Goal: Information Seeking & Learning: Learn about a topic

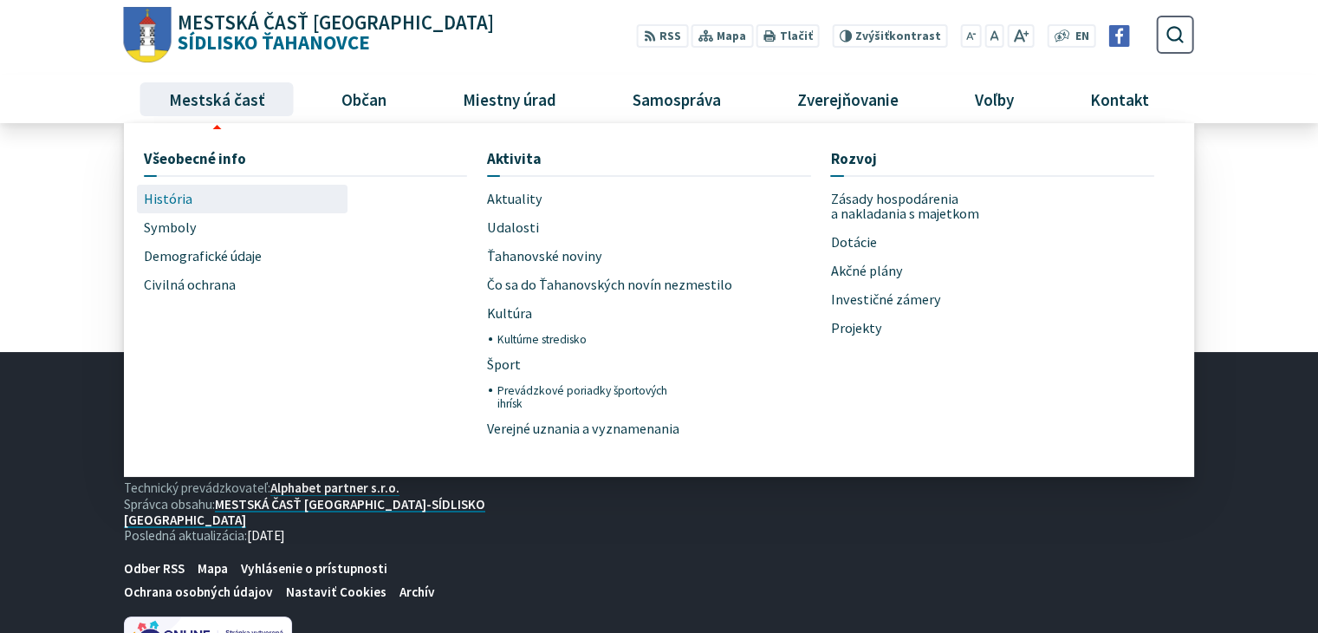
click at [176, 198] on span "História" at bounding box center [168, 199] width 49 height 29
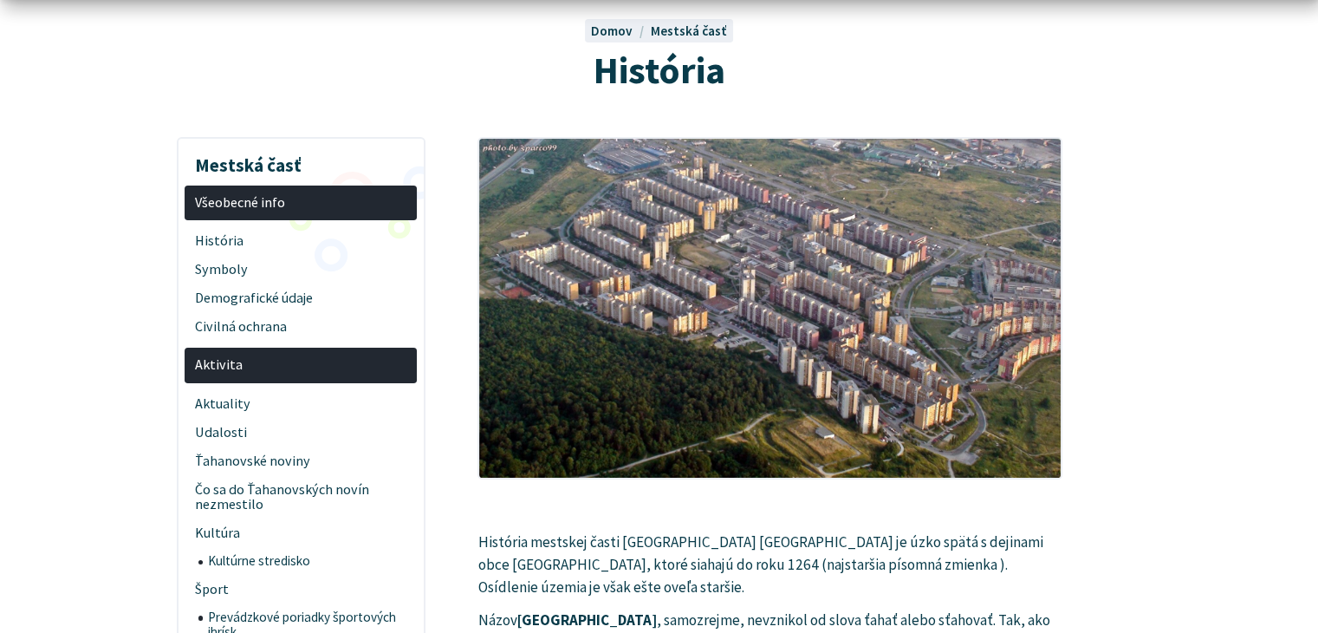
scroll to position [173, 0]
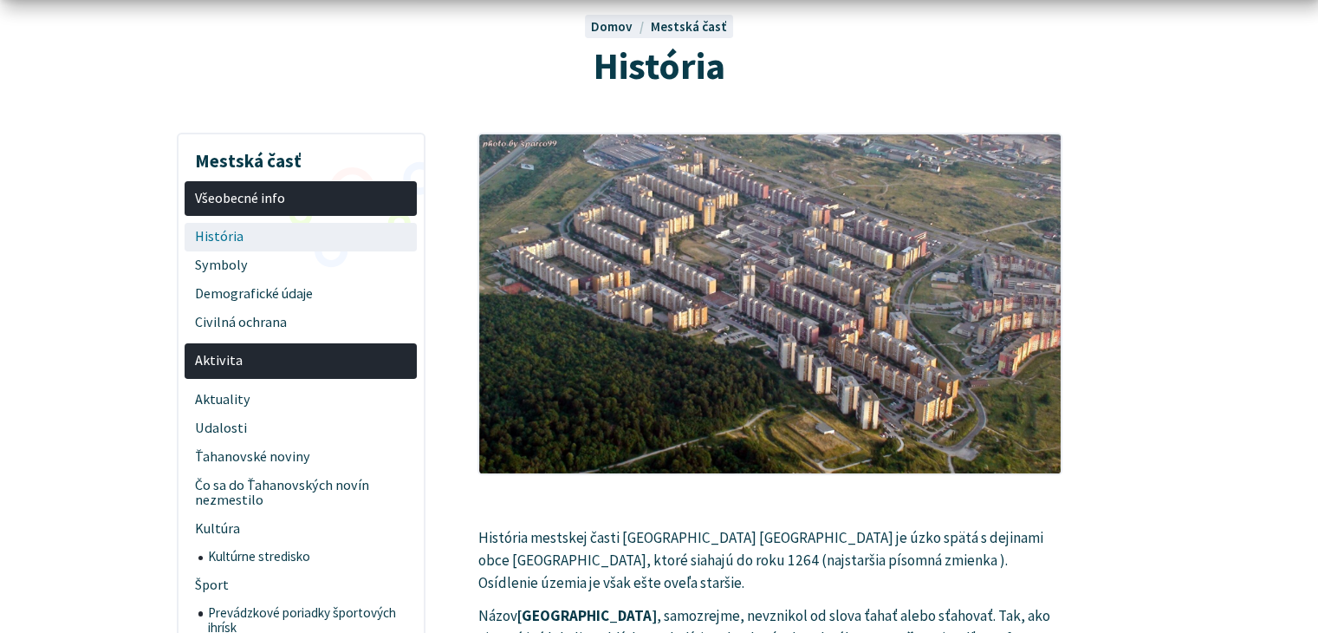
click at [213, 240] on span "História" at bounding box center [301, 237] width 212 height 29
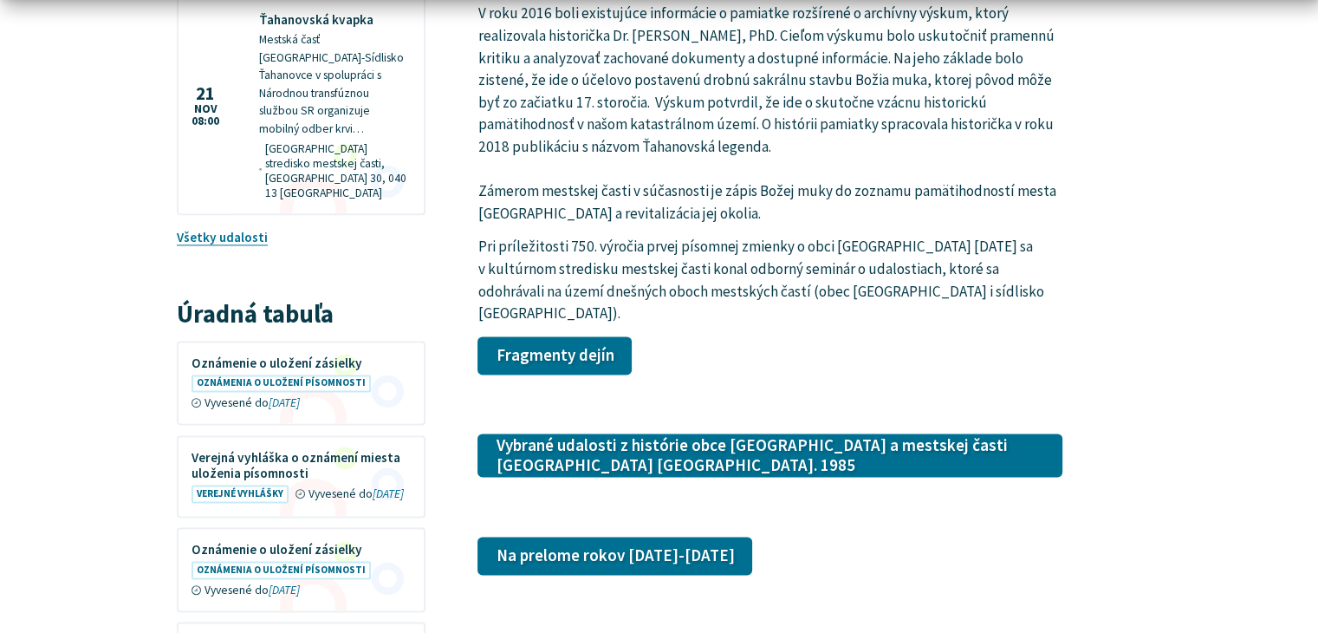
scroll to position [2167, 0]
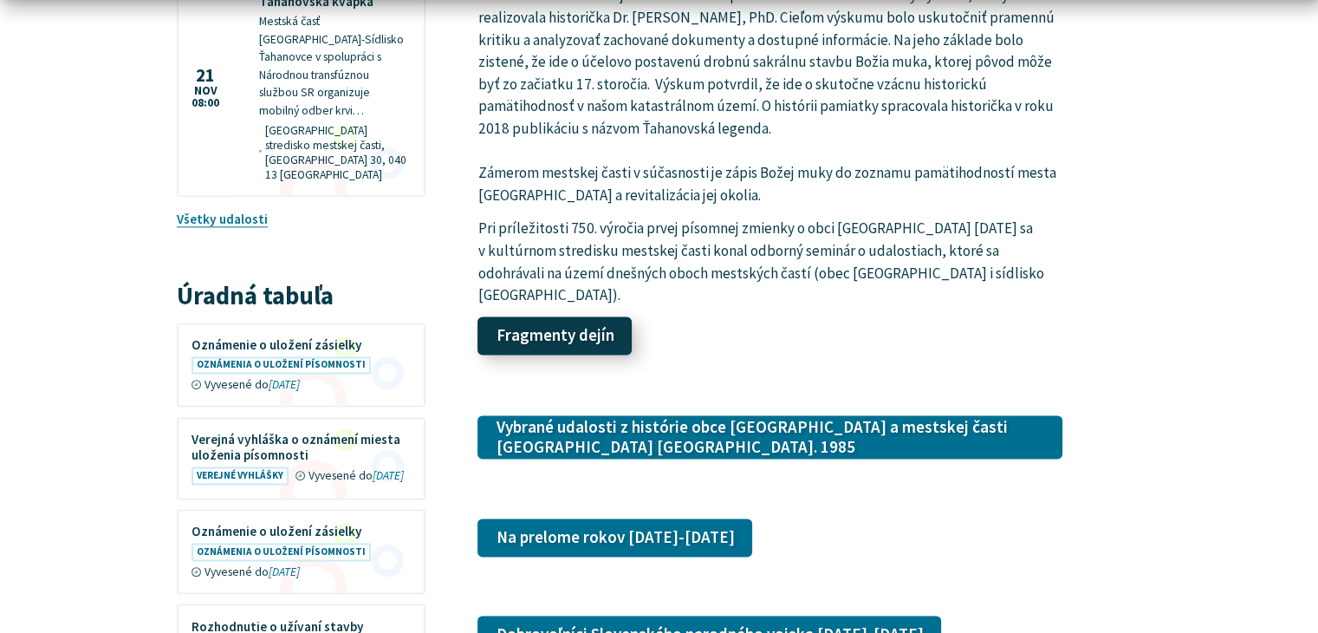
click at [562, 316] on link "Fragmenty dejín" at bounding box center [555, 335] width 154 height 38
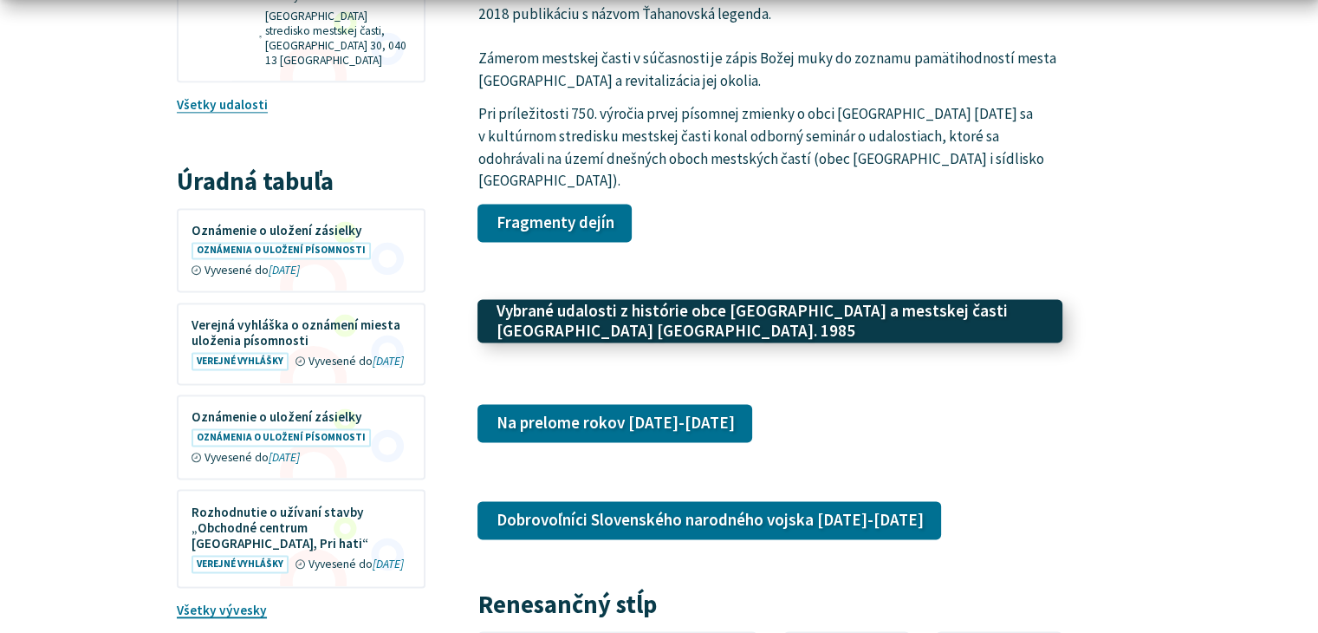
scroll to position [2288, 0]
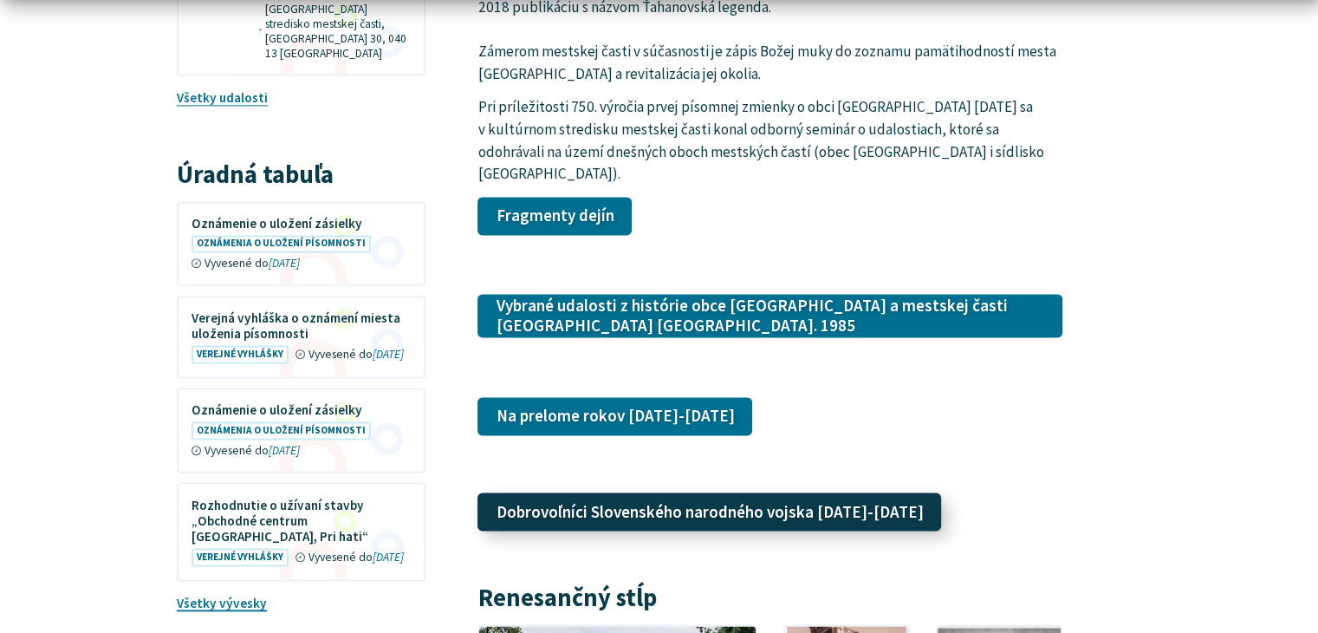
click at [770, 492] on link "Dobrovoľníci Slovenského narodného vojska [DATE]-[DATE]" at bounding box center [710, 511] width 464 height 38
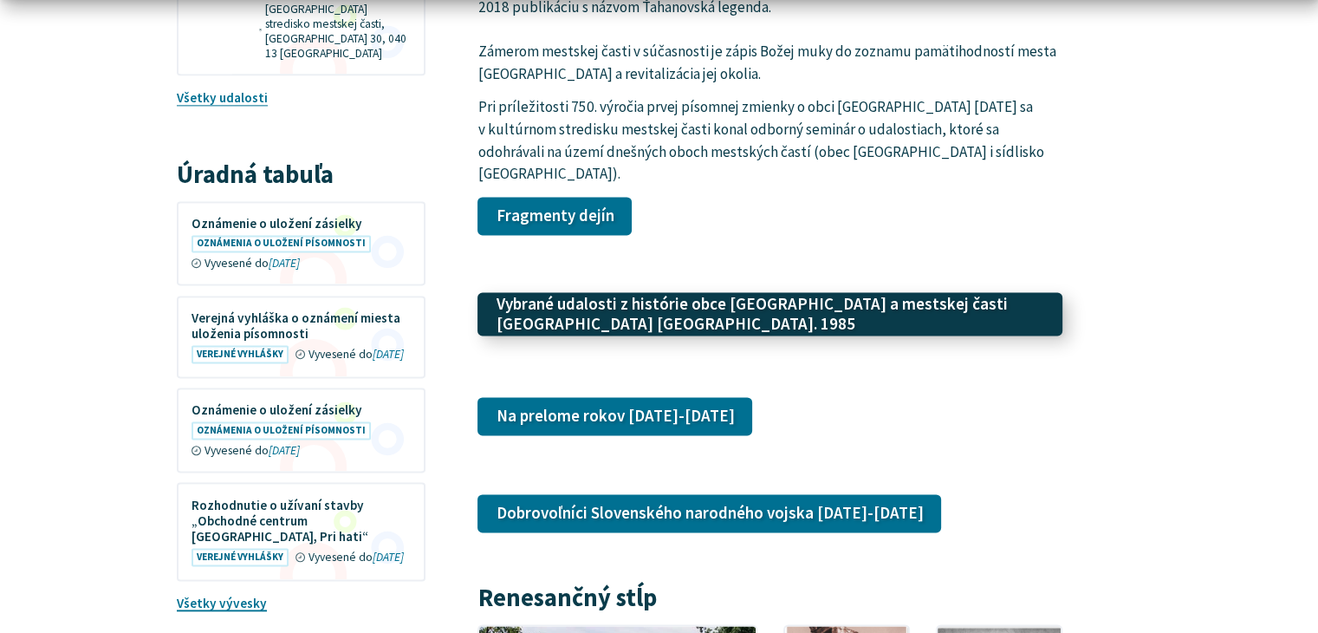
click at [683, 292] on link "Vybrané udalosti z histórie obce [GEOGRAPHIC_DATA] a mestskej časti [GEOGRAPHIC…" at bounding box center [770, 314] width 585 height 44
